Goal: Task Accomplishment & Management: Use online tool/utility

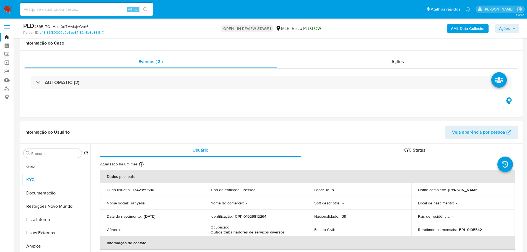
select select "10"
click at [45, 160] on button "Geral" at bounding box center [55, 166] width 69 height 13
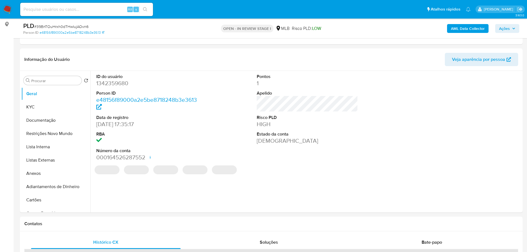
scroll to position [69, 0]
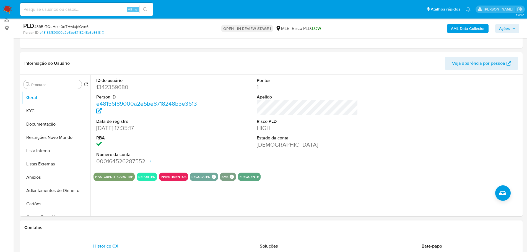
click at [77, 231] on div "Contatos" at bounding box center [271, 228] width 503 height 15
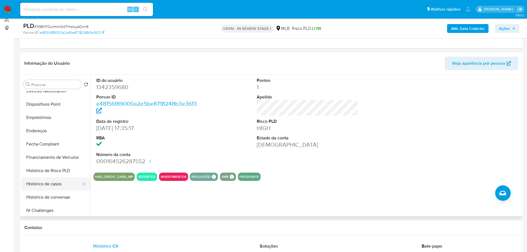
click at [56, 182] on button "Histórico de casos" at bounding box center [53, 183] width 65 height 13
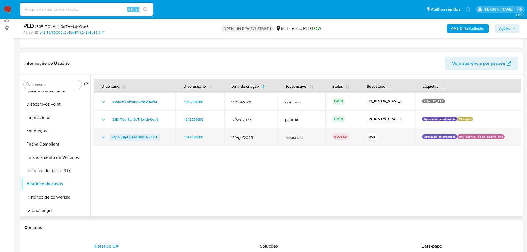
click at [143, 138] on span "My3v5I8pU8AAtTXiQUxdRLzk" at bounding box center [134, 137] width 45 height 7
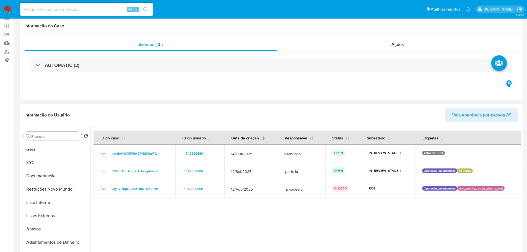
scroll to position [0, 0]
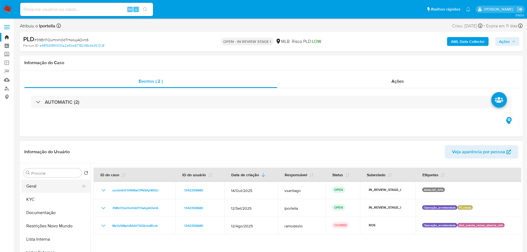
click at [32, 202] on button "KYC" at bounding box center [55, 199] width 69 height 13
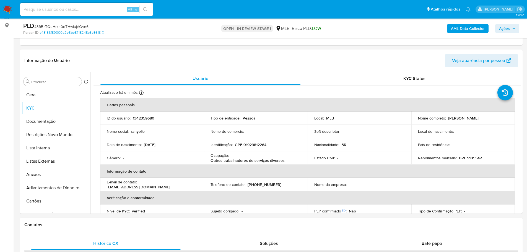
scroll to position [70, 0]
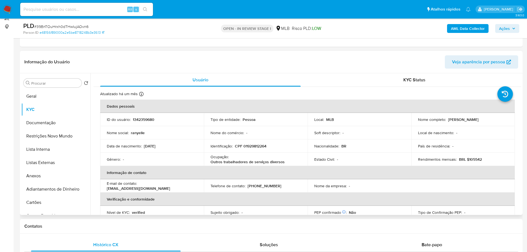
click at [424, 58] on header "Informação do Usuário Veja aparência por pessoa" at bounding box center [271, 61] width 494 height 13
drag, startPoint x: 63, startPoint y: 227, endPoint x: 60, endPoint y: 181, distance: 46.3
click at [63, 226] on h1 "Contatos" at bounding box center [271, 227] width 494 height 6
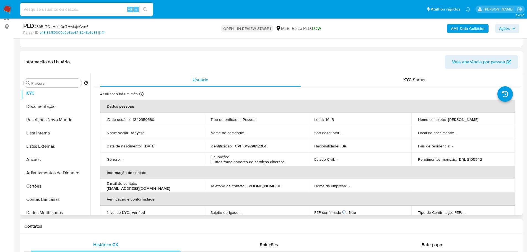
scroll to position [111, 0]
click at [50, 182] on button "Endereços" at bounding box center [53, 184] width 65 height 13
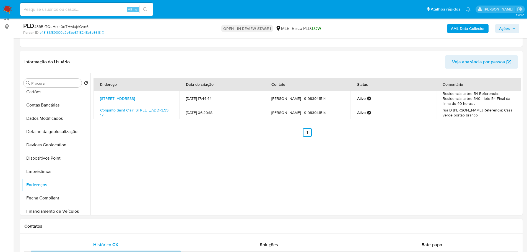
click at [76, 220] on div "Contatos" at bounding box center [271, 226] width 503 height 15
click at [58, 134] on button "Detalhe da geolocalização" at bounding box center [53, 131] width 65 height 13
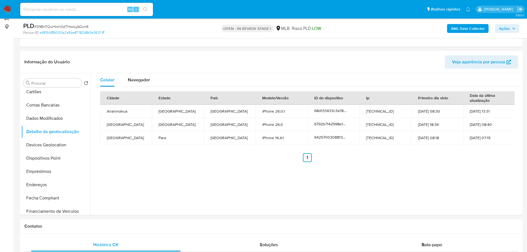
drag, startPoint x: 128, startPoint y: 231, endPoint x: 113, endPoint y: 222, distance: 17.6
click at [127, 229] on div "Contatos" at bounding box center [271, 226] width 503 height 15
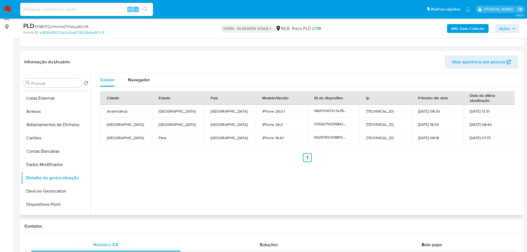
scroll to position [0, 0]
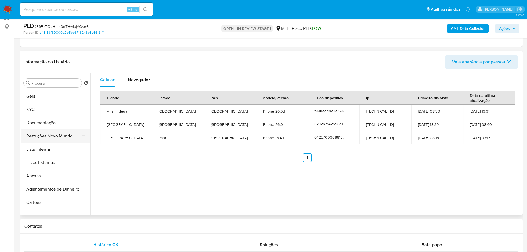
click at [47, 139] on button "Restrições Novo Mundo" at bounding box center [53, 136] width 65 height 13
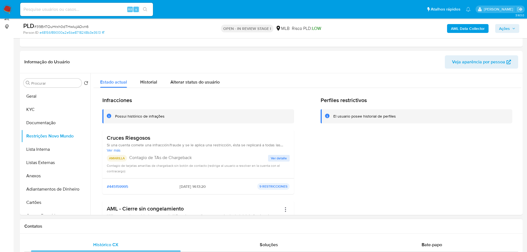
click at [168, 226] on h1 "Contatos" at bounding box center [271, 227] width 494 height 6
click at [116, 158] on p "AMARILLA" at bounding box center [117, 158] width 20 height 7
click at [121, 138] on h3 "Cruces Riesgosos" at bounding box center [198, 138] width 183 height 7
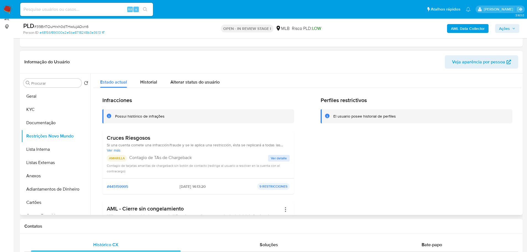
click at [121, 138] on h3 "Cruces Riesgosos" at bounding box center [198, 138] width 183 height 7
drag, startPoint x: 194, startPoint y: 158, endPoint x: 130, endPoint y: 156, distance: 63.7
click at [130, 156] on div "AMARILLA Contagio de TAs de Chargeback" at bounding box center [187, 158] width 161 height 7
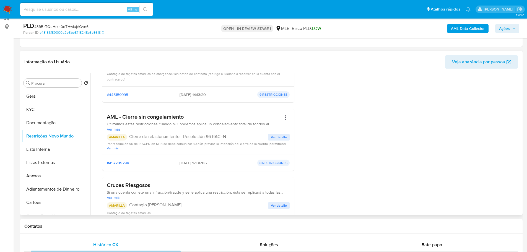
scroll to position [83, 0]
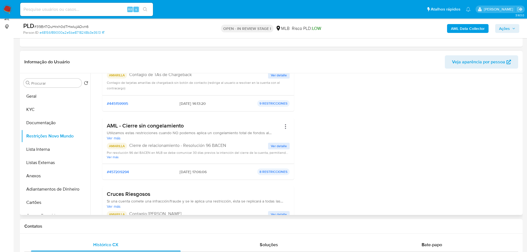
click at [161, 128] on h3 "AML - Cierre sin congelamiento" at bounding box center [194, 125] width 175 height 7
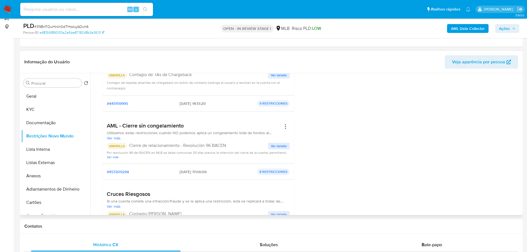
scroll to position [111, 0]
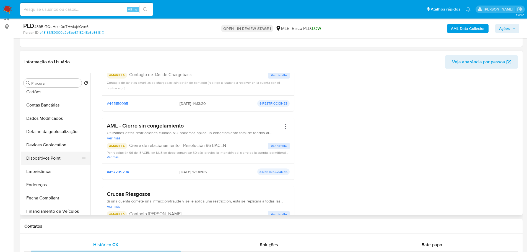
click at [47, 159] on button "Dispositivos Point" at bounding box center [53, 158] width 65 height 13
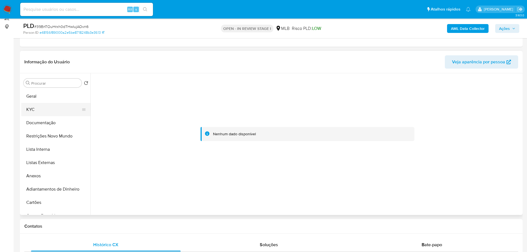
click at [35, 112] on button "KYC" at bounding box center [53, 109] width 65 height 13
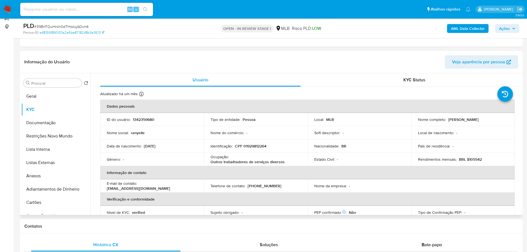
click at [251, 146] on p "CPF 01929812264" at bounding box center [251, 146] width 32 height 5
copy p "01929812264"
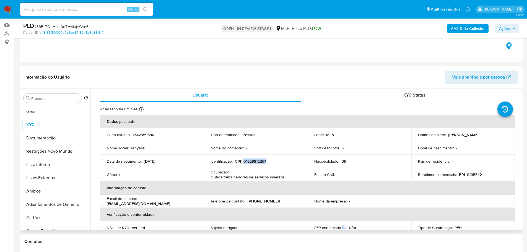
scroll to position [55, 0]
drag, startPoint x: 484, startPoint y: 136, endPoint x: 447, endPoint y: 136, distance: 37.1
click at [447, 136] on div "Nome completo : Ranyelle da Silva Machado" at bounding box center [463, 134] width 91 height 5
copy p "Ranyelle da Silva Machado"
click at [512, 31] on span "Ações" at bounding box center [507, 29] width 16 height 8
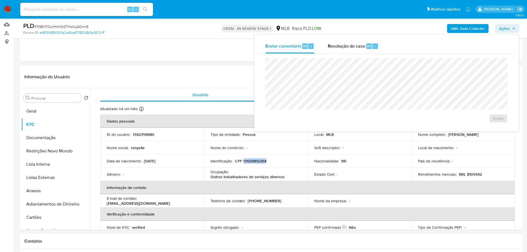
drag, startPoint x: 337, startPoint y: 49, endPoint x: 334, endPoint y: 55, distance: 7.4
click at [338, 49] on span "Resolução do caso" at bounding box center [346, 46] width 37 height 6
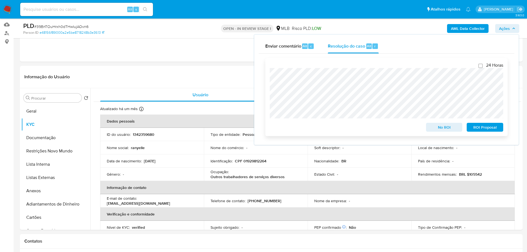
scroll to position [0, 0]
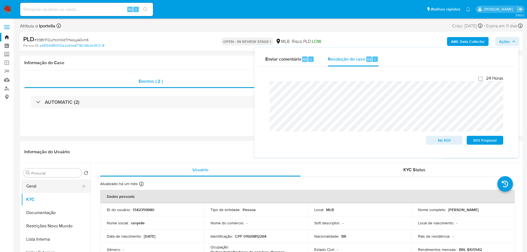
click at [53, 190] on button "Geral" at bounding box center [53, 186] width 65 height 13
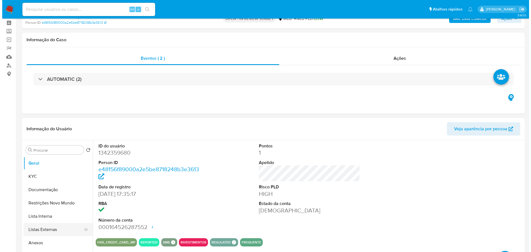
scroll to position [83, 0]
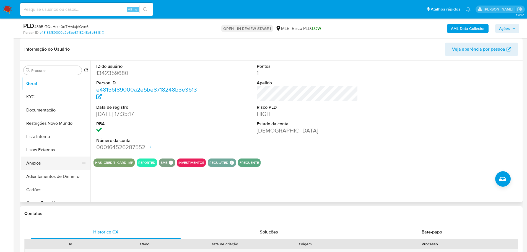
click at [51, 158] on button "Anexos" at bounding box center [53, 163] width 65 height 13
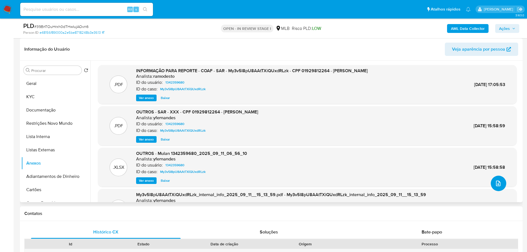
click at [495, 185] on span "upload-file" at bounding box center [498, 183] width 7 height 7
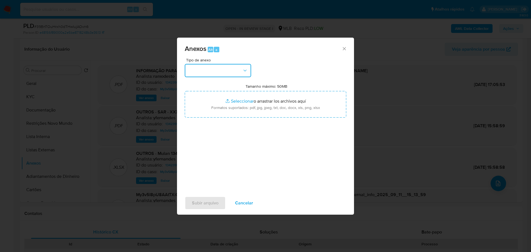
click at [200, 73] on button "button" at bounding box center [218, 70] width 66 height 13
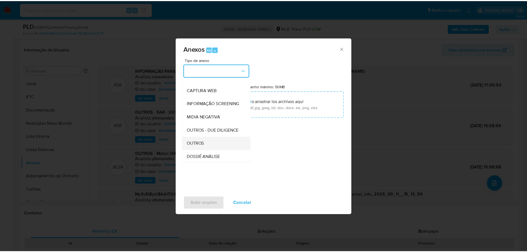
scroll to position [85, 0]
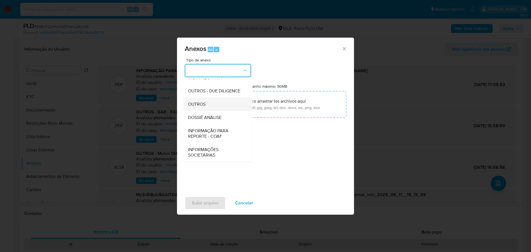
click at [206, 107] on span "OUTROS" at bounding box center [196, 105] width 17 height 6
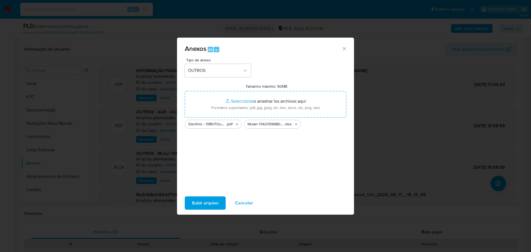
click at [209, 205] on span "Subir arquivo" at bounding box center [205, 203] width 27 height 12
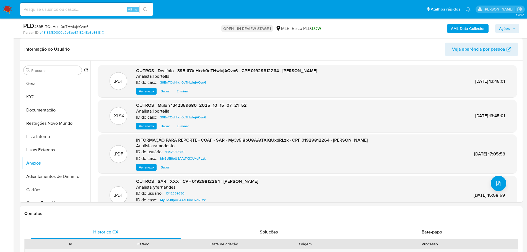
click at [478, 25] on b "AML Data Collector" at bounding box center [468, 28] width 34 height 9
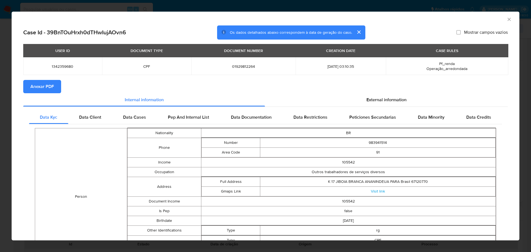
click at [33, 82] on span "Anexar PDF" at bounding box center [42, 87] width 24 height 12
click at [507, 20] on icon "Fechar a janela" at bounding box center [510, 20] width 6 height 6
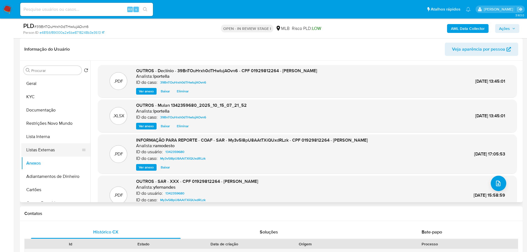
click at [35, 151] on button "Listas Externas" at bounding box center [53, 149] width 65 height 13
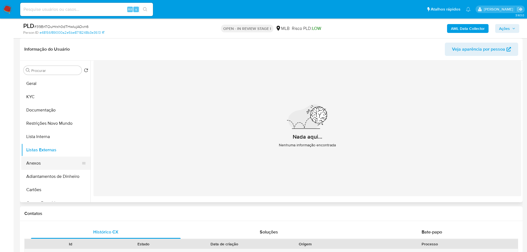
click at [38, 164] on button "Anexos" at bounding box center [53, 163] width 65 height 13
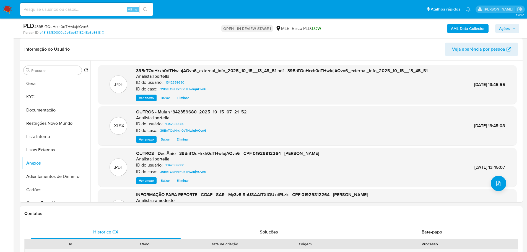
click at [509, 30] on span "Ações" at bounding box center [504, 28] width 11 height 9
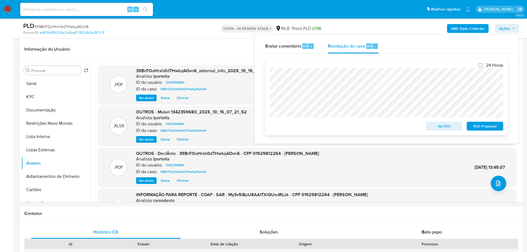
click at [445, 126] on span "No ROI" at bounding box center [444, 126] width 29 height 8
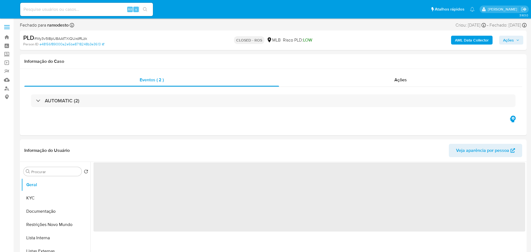
select select "10"
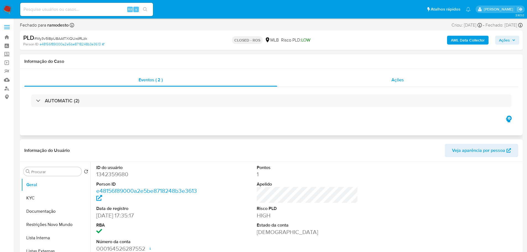
click at [368, 79] on div "Ações" at bounding box center [397, 79] width 241 height 13
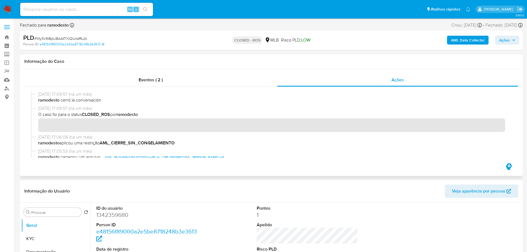
drag, startPoint x: 60, startPoint y: 94, endPoint x: 38, endPoint y: 92, distance: 21.7
click at [38, 92] on span "18/09/2025 17:09:57 (há um mês)" at bounding box center [273, 94] width 471 height 6
click at [140, 79] on span "Eventos ( 2 )" at bounding box center [151, 80] width 24 height 6
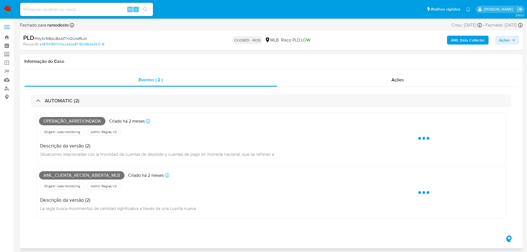
click at [72, 120] on span "Operação_arredondada" at bounding box center [72, 121] width 66 height 8
copy span "Operação_arredondada"
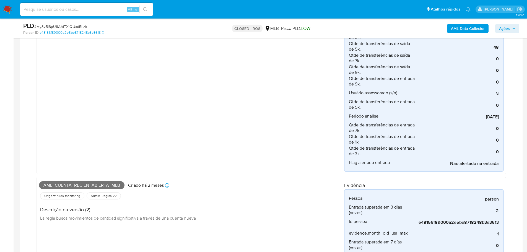
scroll to position [332, 0]
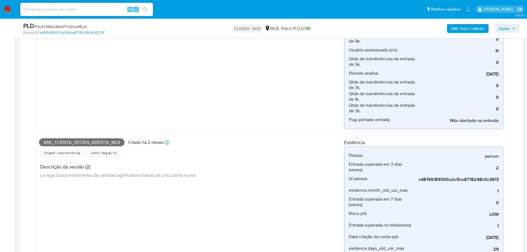
click at [80, 143] on span "Aml_cuenta_recien_abierta_mlb" at bounding box center [82, 142] width 86 height 8
copy span "Aml_cuenta_recien_abierta_mlb"
click at [61, 26] on span "# My3v5I8pU8AAtTXiQUxdRLzk" at bounding box center [60, 27] width 53 height 6
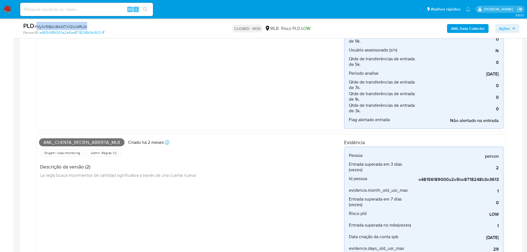
copy span "My3v5I8pU8AAtTXiQUxdRLzk"
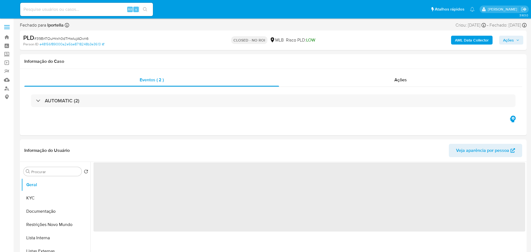
select select "10"
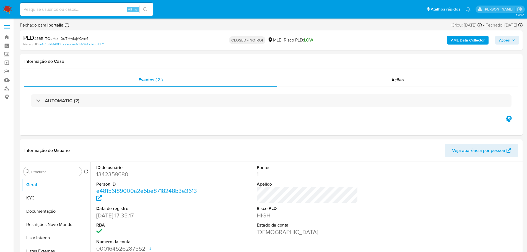
click at [10, 9] on img at bounding box center [7, 9] width 9 height 9
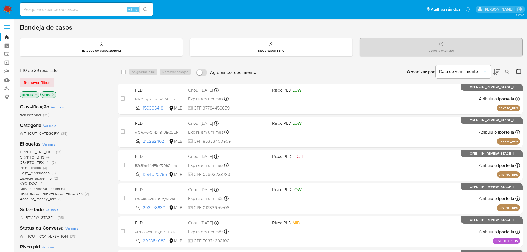
click at [47, 6] on input at bounding box center [86, 9] width 133 height 7
paste input "39BnTOuHrxh0dTHwIujAOvn6"
type input "39BnTOuHrxh0dTHwIujAOvn6"
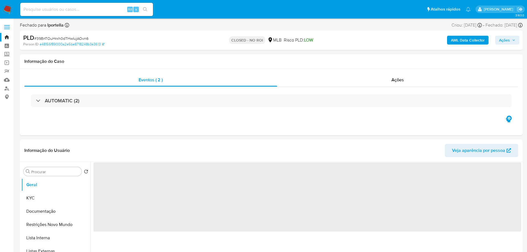
click at [8, 7] on img at bounding box center [7, 9] width 9 height 9
select select "10"
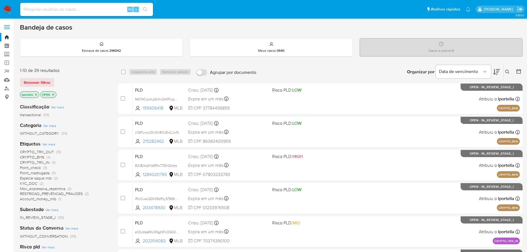
click at [70, 9] on input at bounding box center [86, 9] width 133 height 7
paste input "QspksykFUpINgVQ7hiqPOEQe"
type input "QspksykFUpINgVQ7hiqPOEQe"
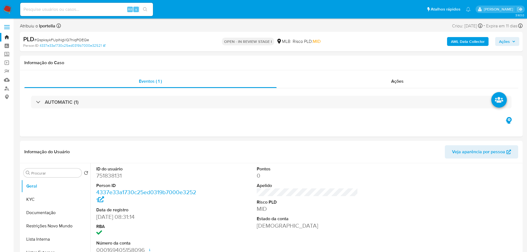
select select "10"
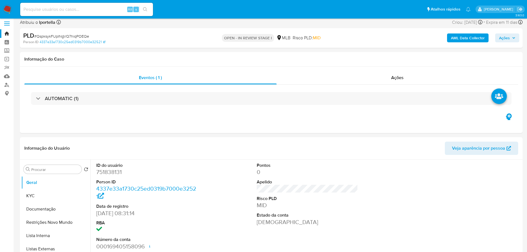
scroll to position [83, 0]
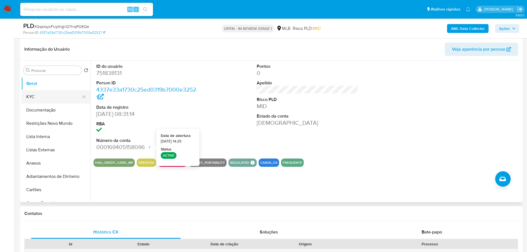
drag, startPoint x: 46, startPoint y: 101, endPoint x: 50, endPoint y: 99, distance: 3.6
click at [46, 101] on button "KYC" at bounding box center [53, 96] width 65 height 13
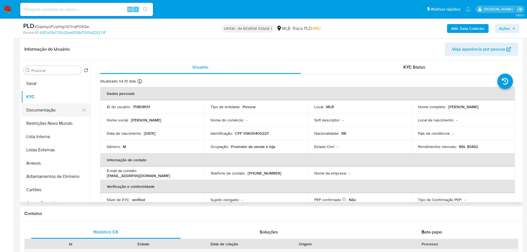
click at [60, 111] on button "Documentação" at bounding box center [53, 110] width 65 height 13
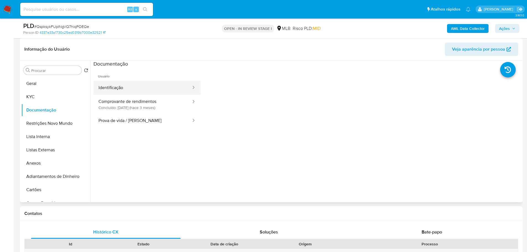
drag, startPoint x: 91, startPoint y: 104, endPoint x: 135, endPoint y: 91, distance: 45.9
click at [135, 91] on button "Identificação" at bounding box center [143, 88] width 98 height 14
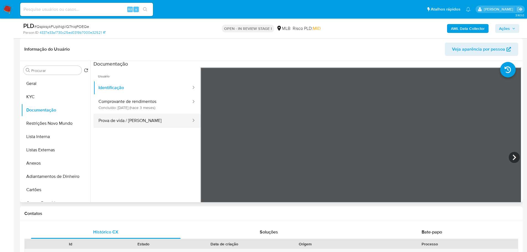
click at [166, 121] on button "Prova de vida / Selfie" at bounding box center [143, 121] width 98 height 14
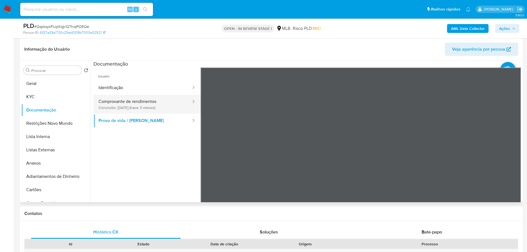
click at [164, 107] on button "Comprovante de rendimentos Concluído: 07/07/2025 (hace 3 meses)" at bounding box center [143, 104] width 98 height 19
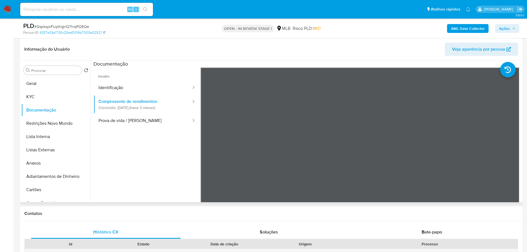
click at [150, 176] on ul "Usuário Identificação Comprovante de rendimentos Concluído: 07/07/2025 (hace 3 …" at bounding box center [147, 147] width 107 height 159
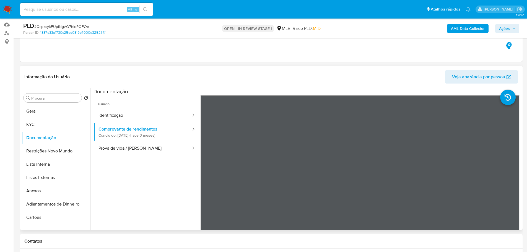
scroll to position [28, 0]
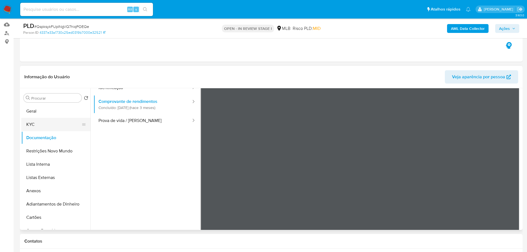
click at [54, 126] on button "KYC" at bounding box center [53, 124] width 65 height 13
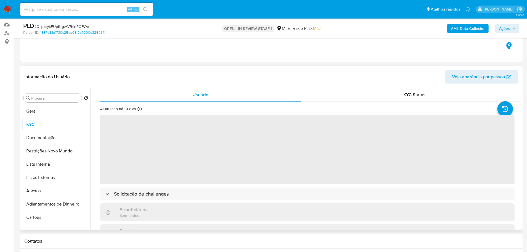
scroll to position [83, 0]
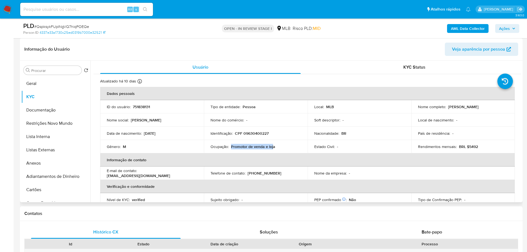
drag, startPoint x: 258, startPoint y: 148, endPoint x: 231, endPoint y: 147, distance: 27.1
click at [231, 147] on p "Promotor de venda e loja" at bounding box center [253, 146] width 44 height 5
copy p "Promotor de venda e loj"
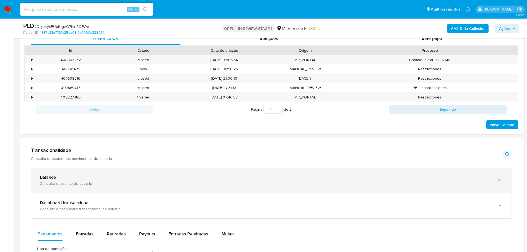
click at [113, 171] on div "Balance Consulte o balance do usuário" at bounding box center [271, 180] width 481 height 25
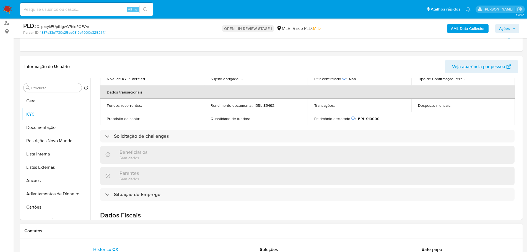
scroll to position [55, 0]
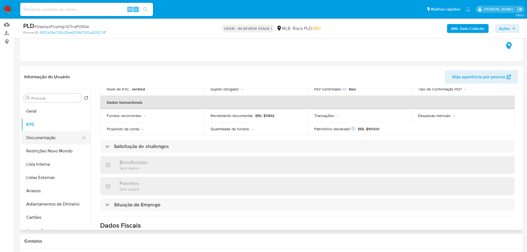
click at [53, 141] on button "Documentação" at bounding box center [53, 137] width 65 height 13
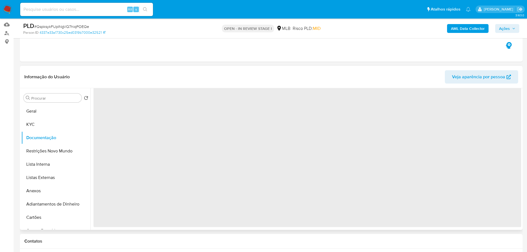
scroll to position [0, 0]
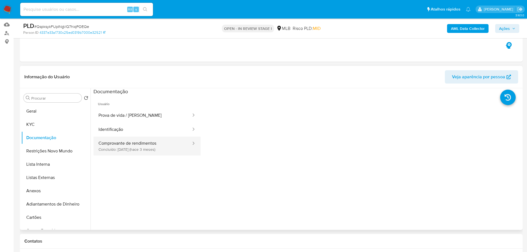
click at [143, 148] on button "Comprovante de rendimentos Concluído: 07/07/2025 (hace 3 meses)" at bounding box center [143, 146] width 98 height 19
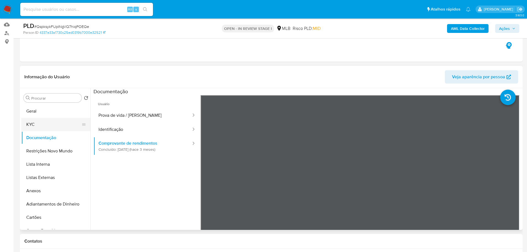
click at [40, 121] on button "KYC" at bounding box center [53, 124] width 65 height 13
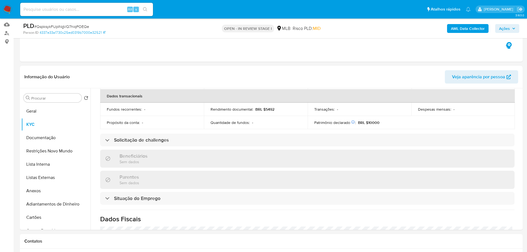
scroll to position [236, 0]
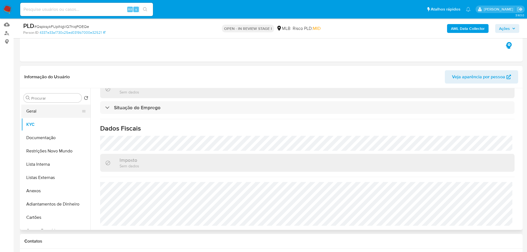
click at [32, 112] on button "Geral" at bounding box center [53, 111] width 65 height 13
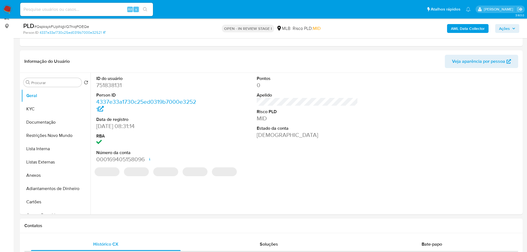
scroll to position [69, 0]
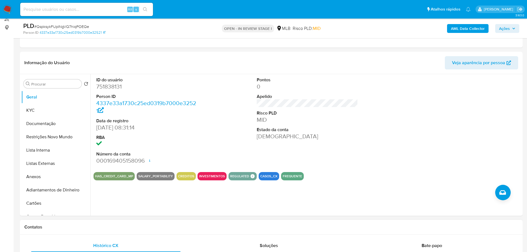
click at [112, 231] on div "Contatos" at bounding box center [271, 227] width 503 height 15
click at [46, 112] on button "KYC" at bounding box center [53, 110] width 65 height 13
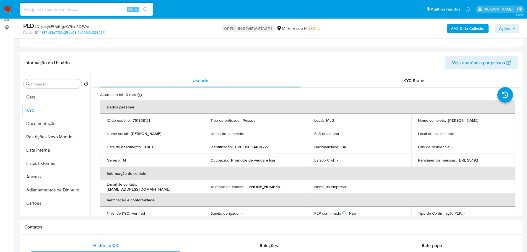
drag, startPoint x: 88, startPoint y: 225, endPoint x: 82, endPoint y: 220, distance: 7.3
click at [88, 224] on h1 "Contatos" at bounding box center [271, 227] width 494 height 6
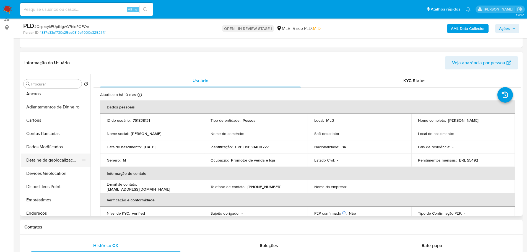
scroll to position [111, 0]
click at [50, 185] on button "Endereços" at bounding box center [53, 185] width 65 height 13
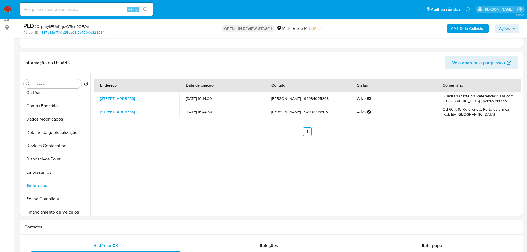
drag, startPoint x: 100, startPoint y: 233, endPoint x: 81, endPoint y: 209, distance: 30.6
click at [100, 233] on div "Contatos" at bounding box center [271, 227] width 503 height 15
click at [58, 136] on button "Detalhe da geolocalização" at bounding box center [53, 132] width 65 height 13
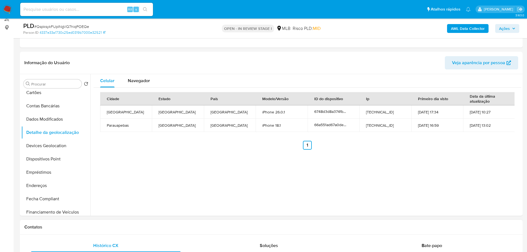
click at [109, 228] on h1 "Contatos" at bounding box center [271, 227] width 494 height 6
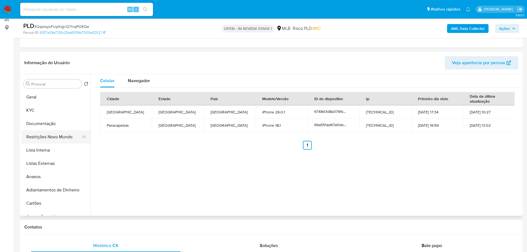
click at [50, 142] on button "Restrições Novo Mundo" at bounding box center [53, 136] width 65 height 13
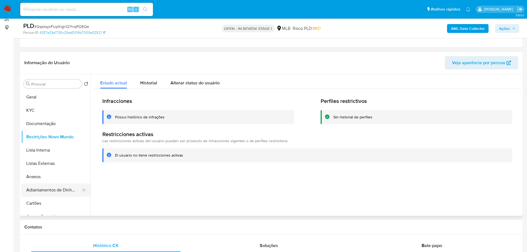
drag, startPoint x: 120, startPoint y: 231, endPoint x: 42, endPoint y: 184, distance: 91.1
click at [120, 230] on div "Contatos" at bounding box center [271, 227] width 503 height 15
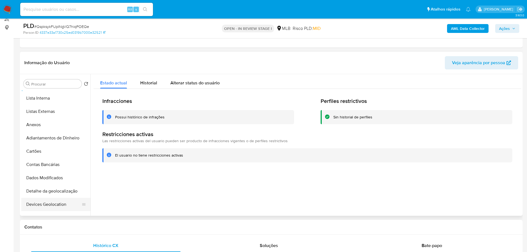
scroll to position [83, 0]
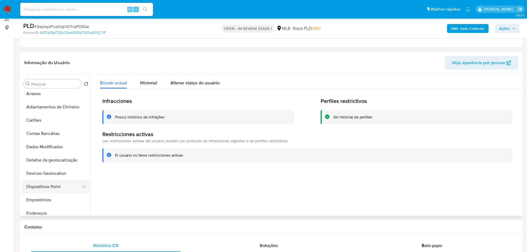
click at [57, 186] on button "Dispositivos Point" at bounding box center [53, 186] width 65 height 13
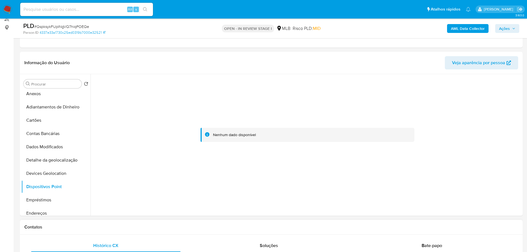
click at [181, 223] on div "Contatos" at bounding box center [271, 227] width 503 height 15
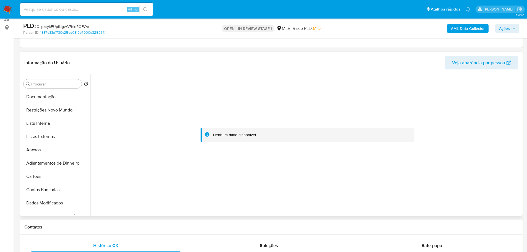
scroll to position [0, 0]
click at [40, 111] on button "KYC" at bounding box center [53, 110] width 65 height 13
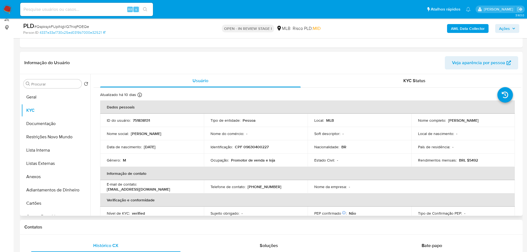
click at [253, 146] on p "CPF 09630400227" at bounding box center [252, 146] width 34 height 5
copy p "09630400227"
drag, startPoint x: 505, startPoint y: 120, endPoint x: 447, endPoint y: 123, distance: 57.6
click at [447, 123] on div "Nome completo : Juan Guilherme Pereira de Souza" at bounding box center [463, 120] width 91 height 5
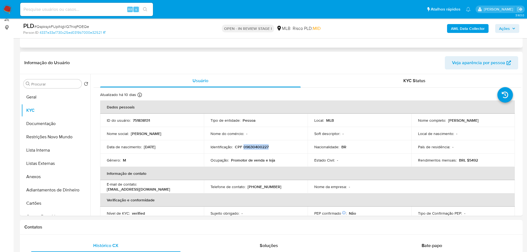
copy p "Juan Guilherme Pereira de Souza"
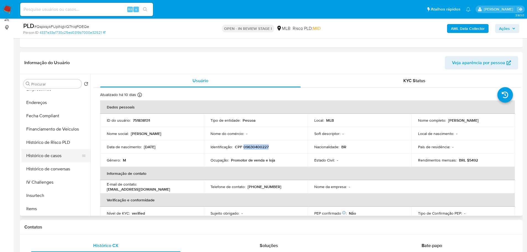
click at [50, 152] on button "Histórico de casos" at bounding box center [53, 155] width 65 height 13
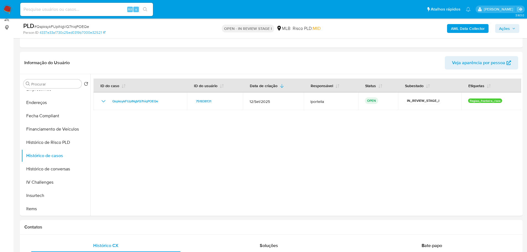
click at [478, 32] on b "AML Data Collector" at bounding box center [468, 28] width 34 height 9
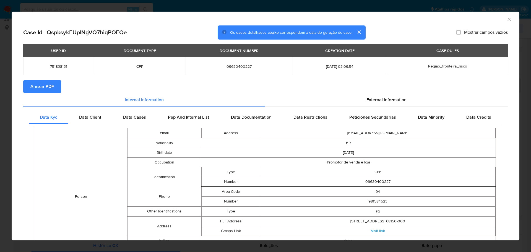
click at [35, 92] on span "Anexar PDF" at bounding box center [42, 87] width 24 height 12
click at [507, 19] on icon "Fechar a janela" at bounding box center [510, 20] width 6 height 6
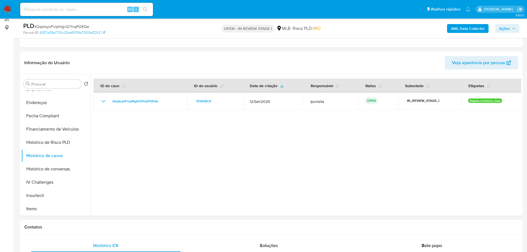
click at [508, 30] on span "Ações" at bounding box center [504, 28] width 11 height 9
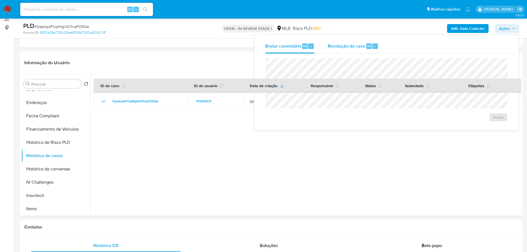
click at [348, 50] on div "Resolução do caso Alt r" at bounding box center [353, 46] width 51 height 14
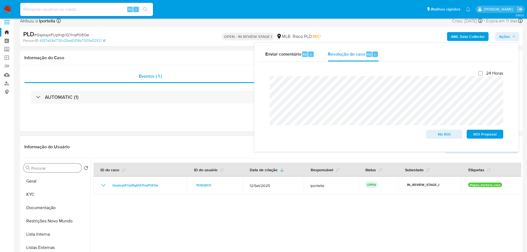
scroll to position [0, 0]
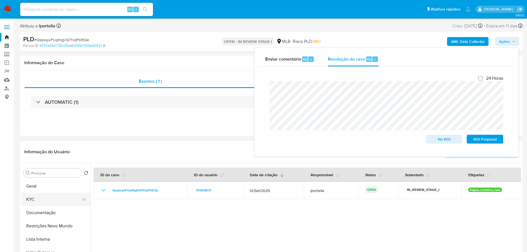
click at [37, 197] on button "KYC" at bounding box center [53, 199] width 65 height 13
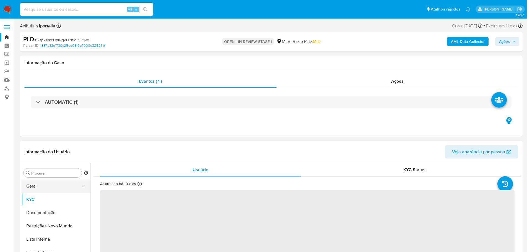
click at [37, 189] on button "Geral" at bounding box center [53, 186] width 65 height 13
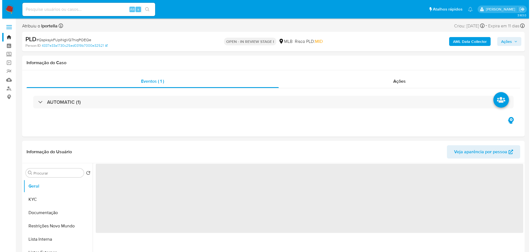
scroll to position [55, 0]
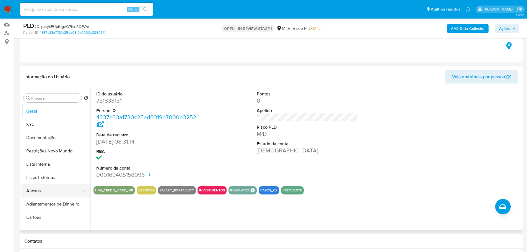
click at [44, 188] on button "Anexos" at bounding box center [53, 190] width 65 height 13
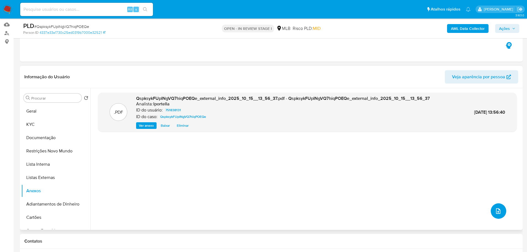
click at [492, 207] on button "upload-file" at bounding box center [499, 211] width 16 height 16
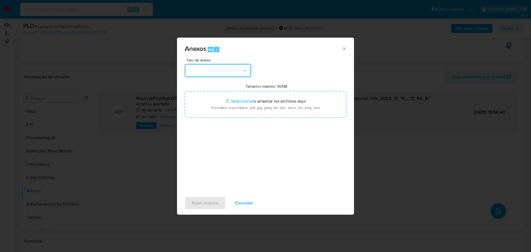
drag, startPoint x: 237, startPoint y: 74, endPoint x: 232, endPoint y: 76, distance: 5.0
click at [236, 74] on button "button" at bounding box center [218, 70] width 66 height 13
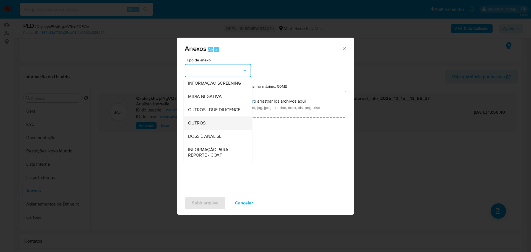
click at [202, 126] on span "OUTROS" at bounding box center [196, 123] width 17 height 6
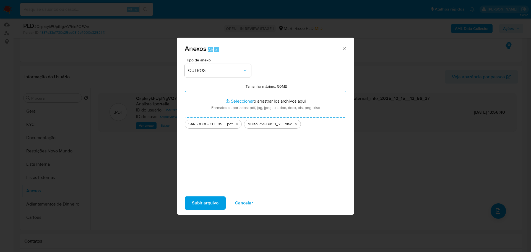
click at [217, 204] on span "Subir arquivo" at bounding box center [205, 203] width 27 height 12
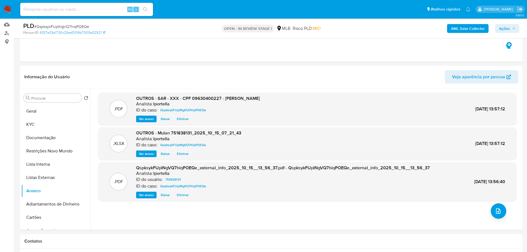
drag, startPoint x: 513, startPoint y: 27, endPoint x: 511, endPoint y: 30, distance: 3.1
click at [513, 27] on icon "button" at bounding box center [513, 28] width 3 height 3
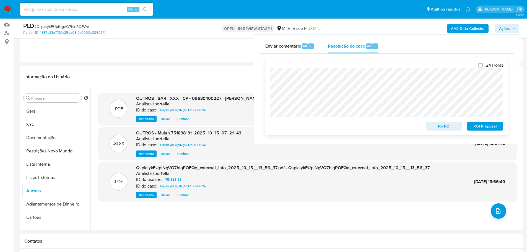
click at [486, 128] on span "ROI Proposal" at bounding box center [485, 126] width 29 height 8
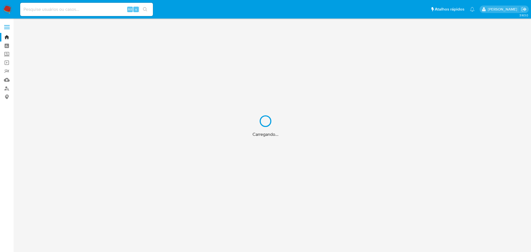
click at [78, 16] on div "Carregando..." at bounding box center [265, 126] width 531 height 252
click at [59, 7] on div "Carregando..." at bounding box center [265, 126] width 531 height 252
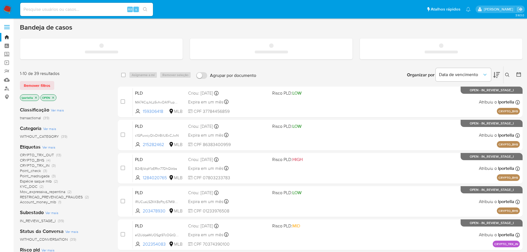
click at [37, 10] on input at bounding box center [86, 9] width 133 height 7
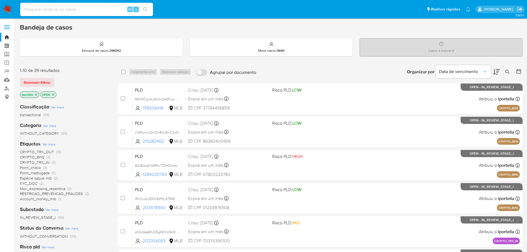
paste input "599520280"
type input "599520280"
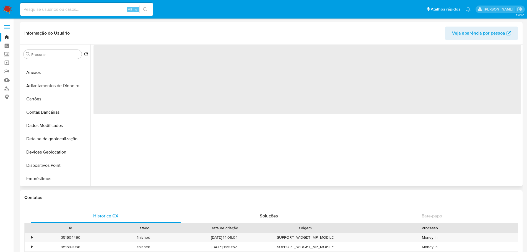
scroll to position [166, 0]
select select "10"
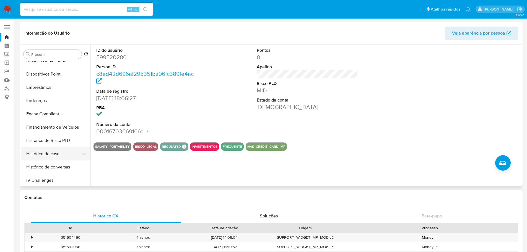
click at [55, 153] on button "Histórico de casos" at bounding box center [53, 153] width 65 height 13
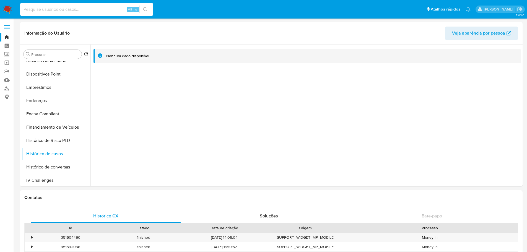
click at [60, 11] on input at bounding box center [86, 9] width 133 height 7
paste input "1455903646"
type input "1455903646"
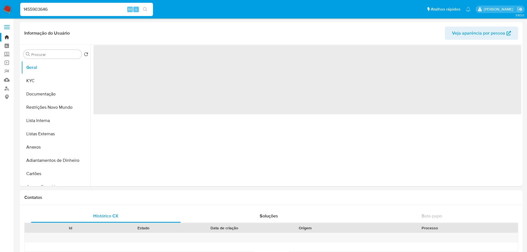
select select "10"
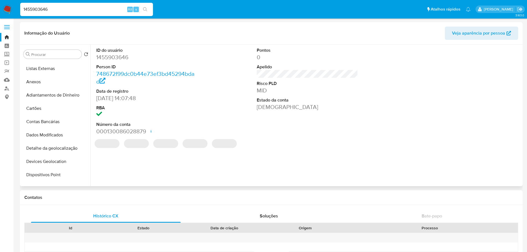
scroll to position [194, 0]
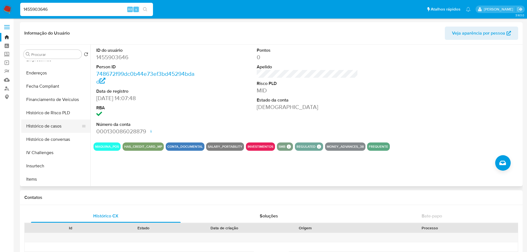
click at [59, 129] on button "Histórico de casos" at bounding box center [53, 126] width 65 height 13
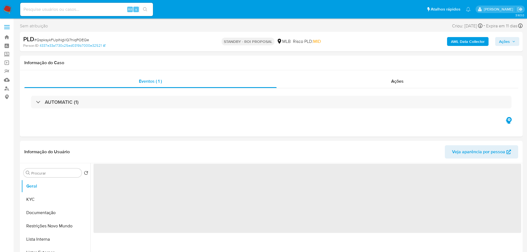
select select "10"
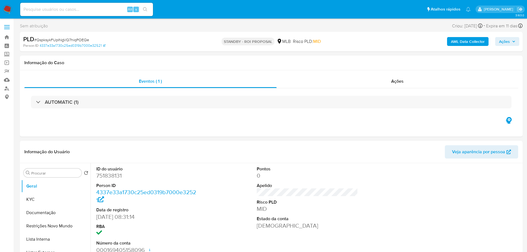
click at [61, 41] on span "# QspksykFUpINgVQ7hiqPOEQe" at bounding box center [61, 40] width 55 height 6
click at [62, 40] on span "# QspksykFUpINgVQ7hiqPOEQe" at bounding box center [61, 40] width 55 height 6
copy span "QspksykFUpINgVQ7hiqPOEQe"
click at [409, 80] on div "Ações" at bounding box center [398, 81] width 242 height 13
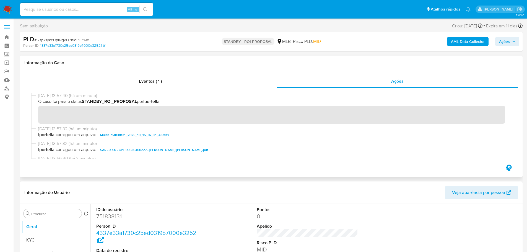
click at [139, 89] on div at bounding box center [271, 125] width 494 height 75
drag, startPoint x: 153, startPoint y: 84, endPoint x: 165, endPoint y: 89, distance: 13.7
click at [153, 84] on span "Eventos ( 1 )" at bounding box center [150, 81] width 23 height 6
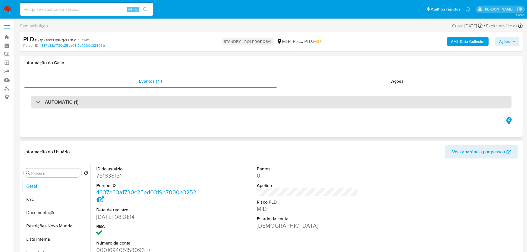
click at [118, 106] on div "AUTOMATIC (1)" at bounding box center [271, 102] width 481 height 13
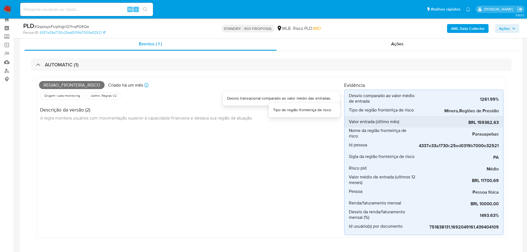
scroll to position [28, 0]
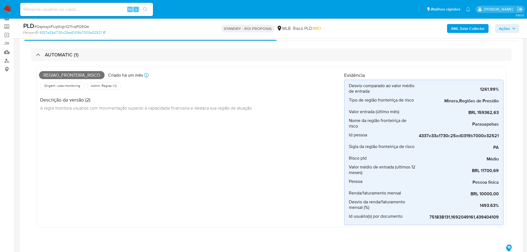
drag, startPoint x: 6, startPoint y: 40, endPoint x: 7, endPoint y: 12, distance: 28.0
click at [6, 9] on img at bounding box center [7, 9] width 9 height 9
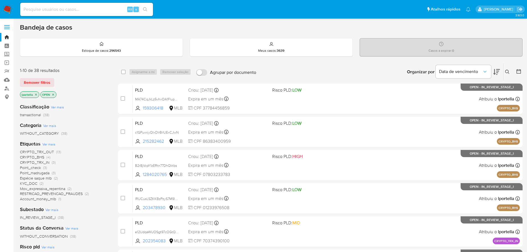
click at [495, 75] on icon at bounding box center [497, 72] width 7 height 7
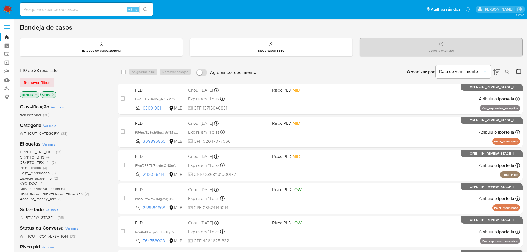
click at [496, 74] on icon at bounding box center [497, 72] width 7 height 7
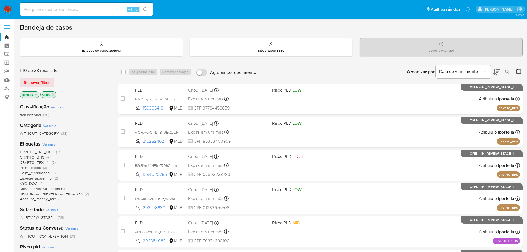
click at [496, 74] on icon at bounding box center [497, 72] width 7 height 6
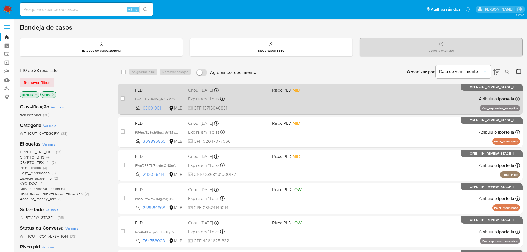
click at [150, 110] on span "63091901" at bounding box center [155, 108] width 25 height 6
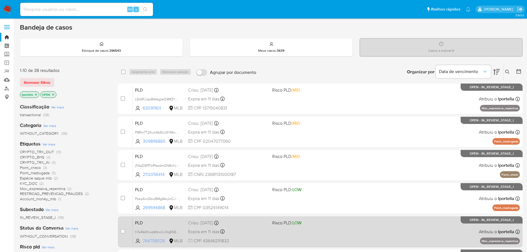
click at [158, 240] on span "764758028" at bounding box center [155, 241] width 25 height 6
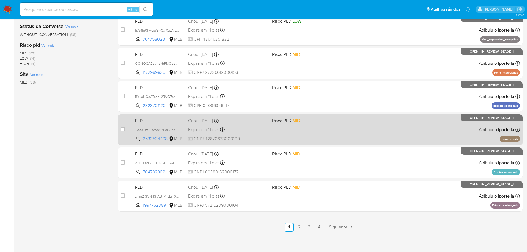
scroll to position [205, 0]
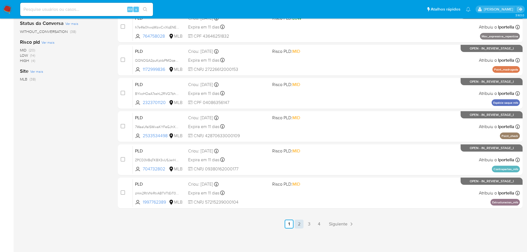
click at [298, 224] on link "2" at bounding box center [299, 224] width 9 height 9
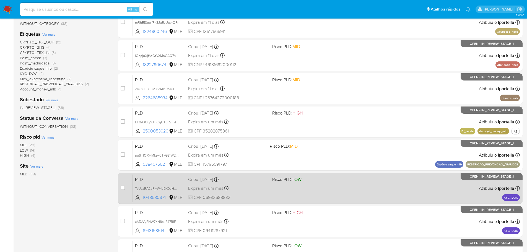
scroll to position [28, 0]
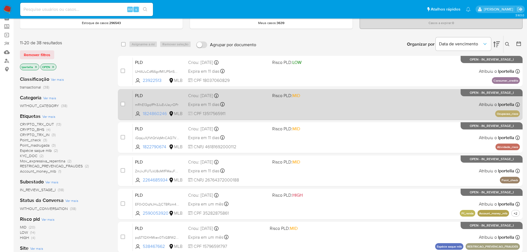
click at [153, 115] on span "1824860246" at bounding box center [155, 114] width 25 height 6
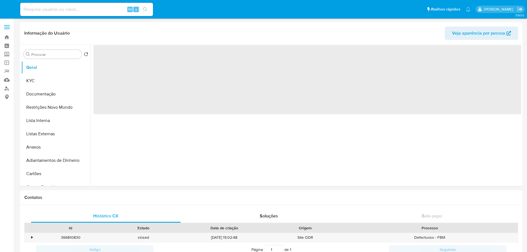
select select "10"
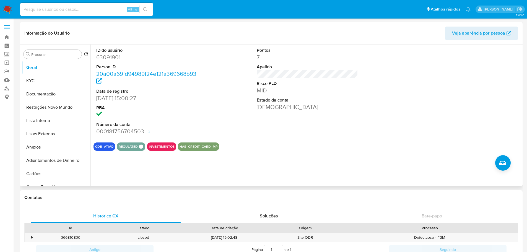
scroll to position [221, 0]
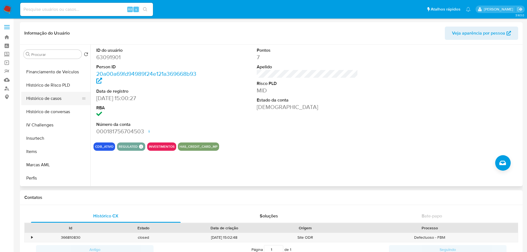
click at [47, 99] on button "Histórico de casos" at bounding box center [53, 98] width 65 height 13
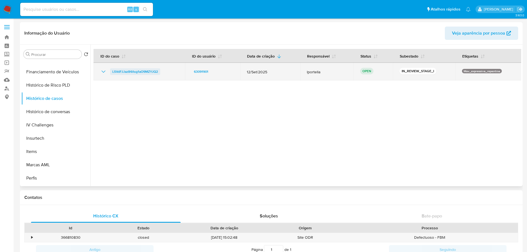
click at [142, 74] on span "LSVdFJJaz84Asg1aO9MZYJQ2" at bounding box center [135, 71] width 46 height 7
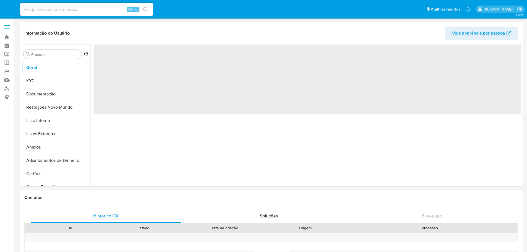
select select "10"
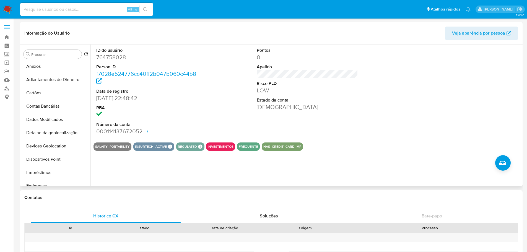
scroll to position [221, 0]
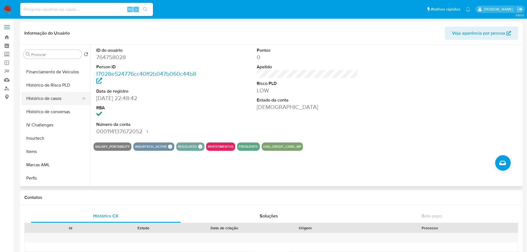
click at [57, 100] on button "Histórico de casos" at bounding box center [53, 98] width 65 height 13
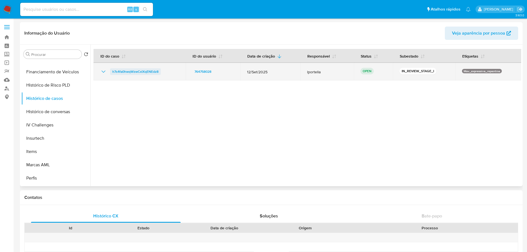
click at [145, 72] on span "h7s4fa0hwqWzwCxlXqENEdz8" at bounding box center [135, 71] width 46 height 7
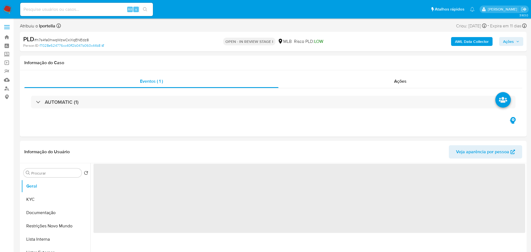
select select "10"
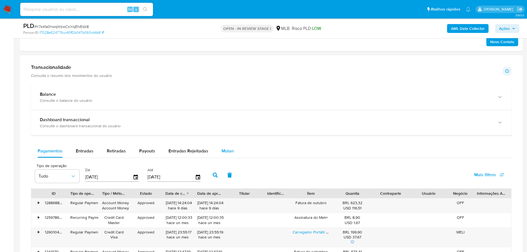
click at [224, 153] on span "Mulan" at bounding box center [228, 151] width 12 height 6
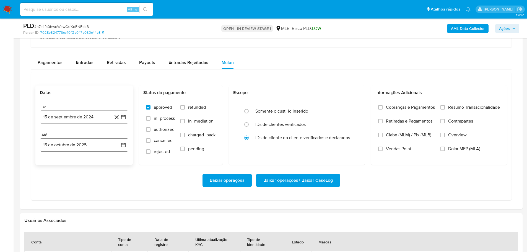
scroll to position [471, 0]
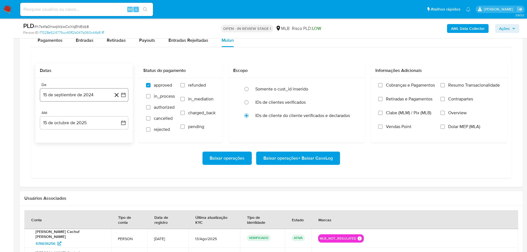
click at [57, 92] on button "15 de septiembre de 2024" at bounding box center [84, 94] width 89 height 13
click at [117, 116] on icon "Mes siguiente" at bounding box center [118, 115] width 7 height 7
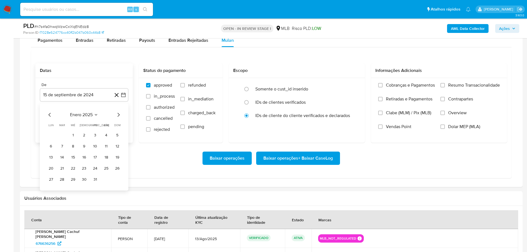
click at [117, 116] on icon "Mes siguiente" at bounding box center [118, 115] width 7 height 7
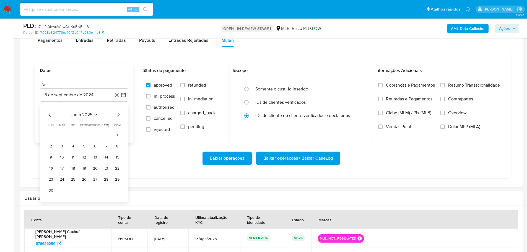
click at [117, 116] on icon "Mes siguiente" at bounding box center [118, 115] width 7 height 7
click at [92, 135] on button "1" at bounding box center [95, 135] width 9 height 9
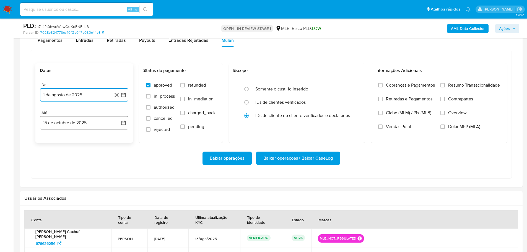
click at [90, 128] on button "15 de octubre de 2025" at bounding box center [84, 122] width 89 height 13
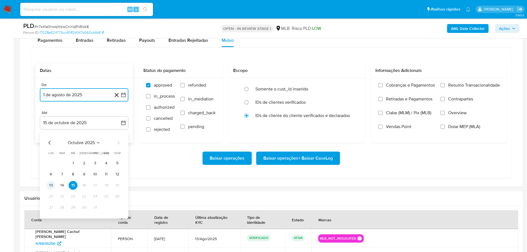
click at [51, 186] on button "13" at bounding box center [51, 185] width 9 height 9
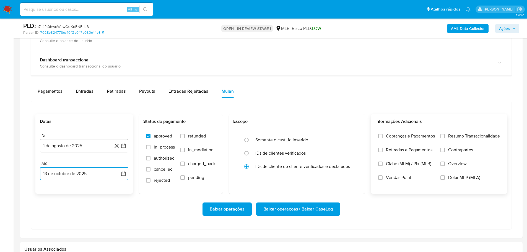
scroll to position [415, 0]
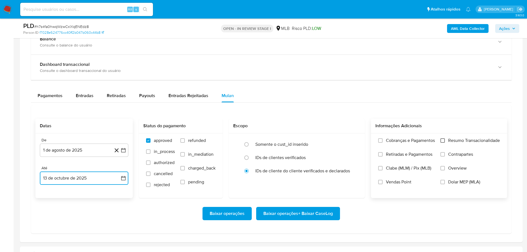
click at [441, 143] on input "Resumo Transacionalidade" at bounding box center [443, 140] width 4 height 4
click at [318, 215] on span "Baixar operações + Baixar CaseLog" at bounding box center [298, 214] width 69 height 12
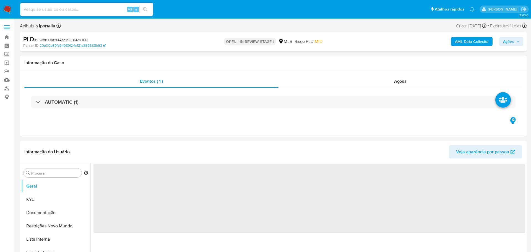
select select "10"
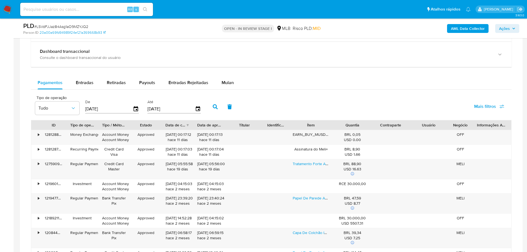
scroll to position [415, 0]
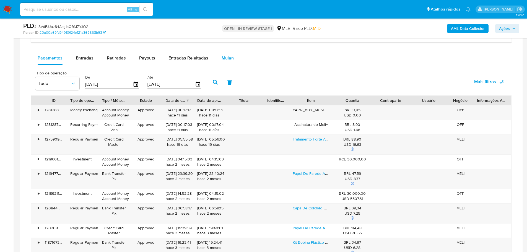
click at [226, 59] on span "Mulan" at bounding box center [228, 58] width 12 height 6
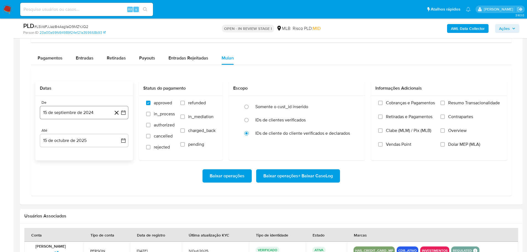
click at [98, 109] on button "15 de septiembre de 2024" at bounding box center [84, 112] width 89 height 13
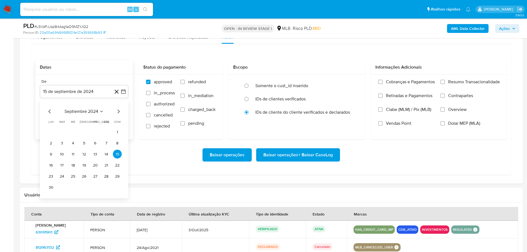
scroll to position [471, 0]
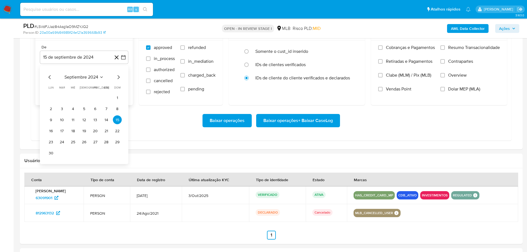
click at [118, 74] on icon "Mes siguiente" at bounding box center [118, 77] width 7 height 7
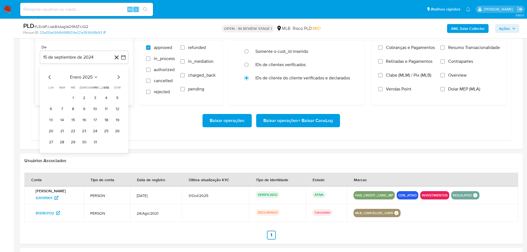
click at [118, 74] on icon "Mes siguiente" at bounding box center [118, 77] width 7 height 7
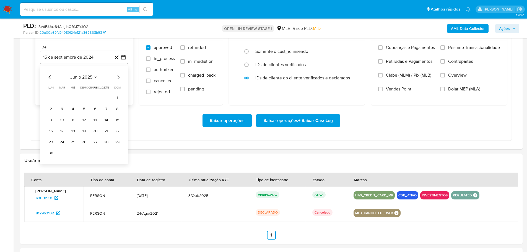
click at [118, 74] on icon "Mes siguiente" at bounding box center [118, 77] width 7 height 7
click at [50, 76] on icon "Mes anterior" at bounding box center [49, 77] width 2 height 4
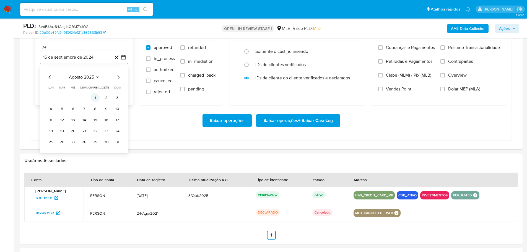
click at [96, 97] on button "1" at bounding box center [95, 97] width 9 height 9
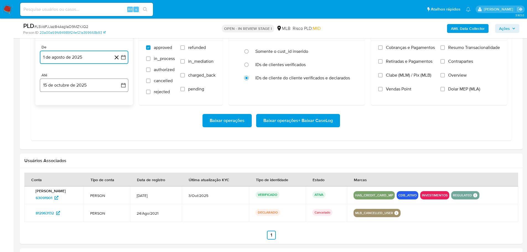
click at [89, 84] on button "15 de octubre de 2025" at bounding box center [84, 85] width 89 height 13
drag, startPoint x: 53, startPoint y: 145, endPoint x: 191, endPoint y: 148, distance: 138.1
click at [53, 146] on button "13" at bounding box center [51, 147] width 9 height 9
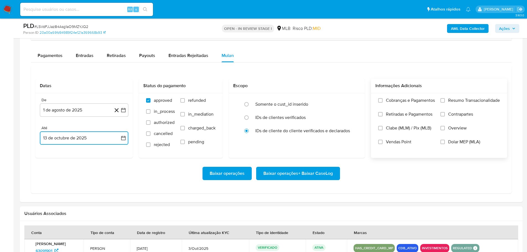
scroll to position [415, 0]
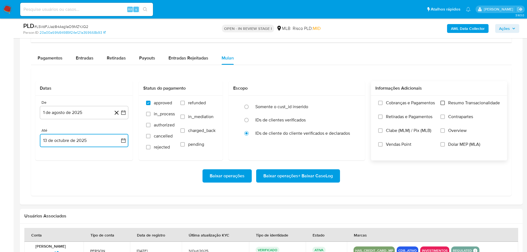
click at [442, 105] on input "Resumo Transacionalidade" at bounding box center [443, 103] width 4 height 4
click at [309, 177] on span "Baixar operações + Baixar CaseLog" at bounding box center [298, 176] width 69 height 12
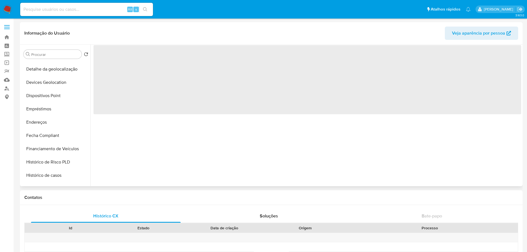
scroll to position [221, 0]
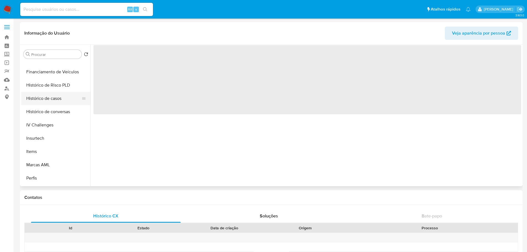
click at [52, 99] on button "Histórico de casos" at bounding box center [53, 98] width 65 height 13
select select "10"
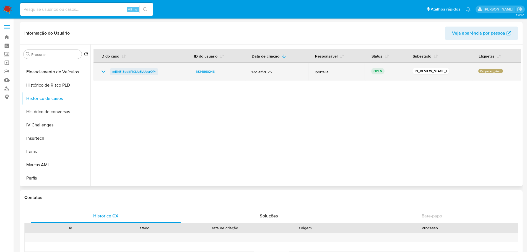
click at [128, 71] on span "mRhE13gqIfPh3JuEvUayrOPr" at bounding box center [133, 71] width 43 height 7
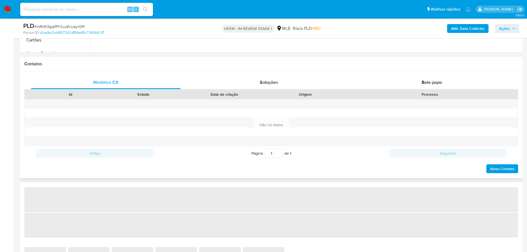
select select "10"
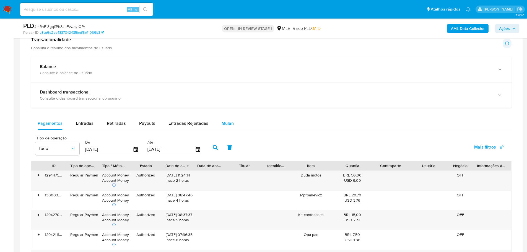
click at [216, 126] on button "Mulan" at bounding box center [227, 123] width 25 height 13
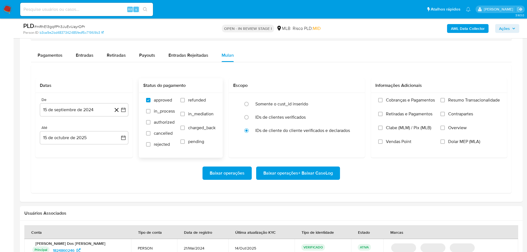
scroll to position [498, 0]
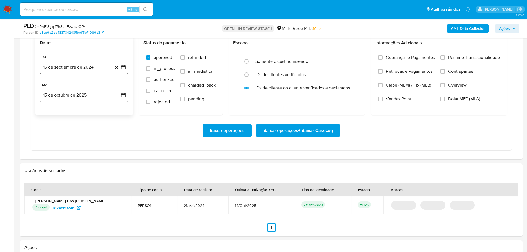
click at [89, 68] on button "15 de septiembre de 2024" at bounding box center [84, 67] width 89 height 13
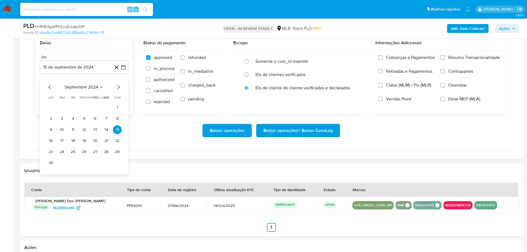
click at [113, 88] on div "septiembre 2024" at bounding box center [84, 87] width 75 height 7
click at [115, 87] on icon "Mes siguiente" at bounding box center [118, 87] width 7 height 7
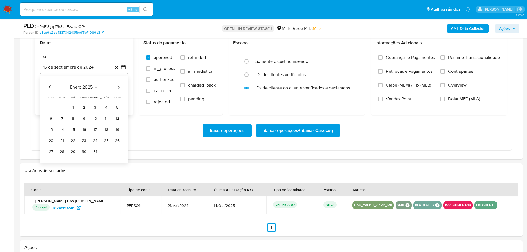
click at [115, 87] on icon "Mes siguiente" at bounding box center [118, 87] width 7 height 7
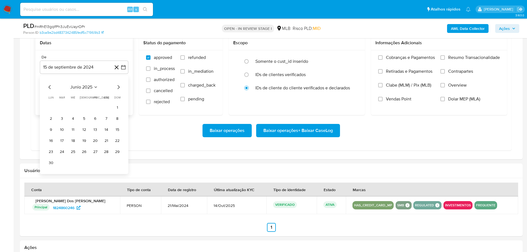
click at [115, 87] on icon "Mes siguiente" at bounding box center [118, 87] width 7 height 7
click at [97, 106] on button "1" at bounding box center [95, 107] width 9 height 9
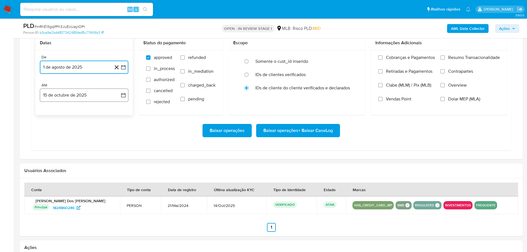
click at [97, 101] on button "15 de octubre de 2025" at bounding box center [84, 95] width 89 height 13
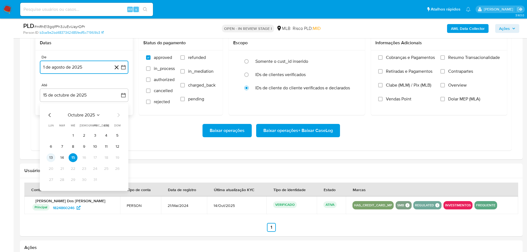
click at [51, 156] on button "13" at bounding box center [51, 157] width 9 height 9
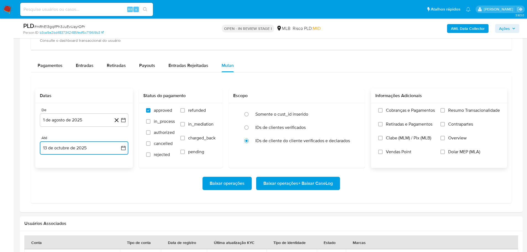
scroll to position [443, 0]
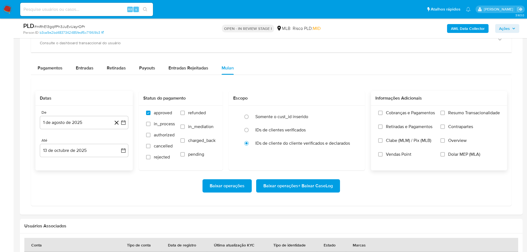
click at [447, 113] on label "Resumo Transacionalidade" at bounding box center [471, 117] width 60 height 14
click at [445, 113] on input "Resumo Transacionalidade" at bounding box center [443, 113] width 4 height 4
click at [335, 183] on button "Baixar operações + Baixar CaseLog" at bounding box center [298, 185] width 84 height 13
